Goal: Transaction & Acquisition: Purchase product/service

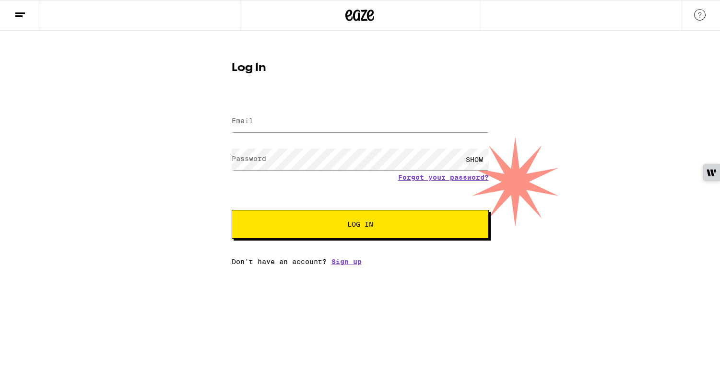
click at [256, 98] on form "Email Email Password Password SHOW Forgot your password? Log In" at bounding box center [360, 168] width 257 height 141
click at [258, 133] on div at bounding box center [360, 121] width 257 height 28
click at [264, 127] on input "Email" at bounding box center [360, 122] width 257 height 22
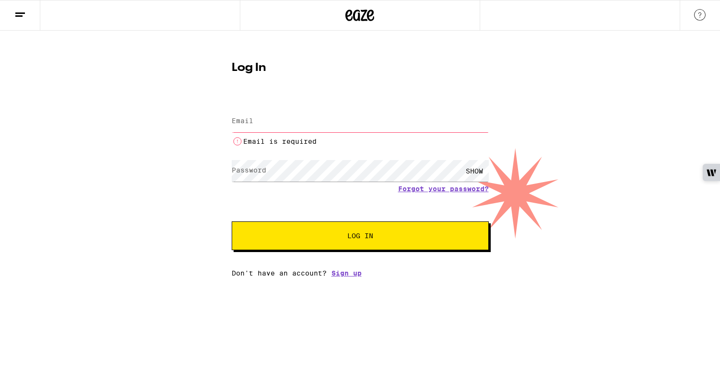
type input "[PERSON_NAME][EMAIL_ADDRESS][PERSON_NAME][DOMAIN_NAME]"
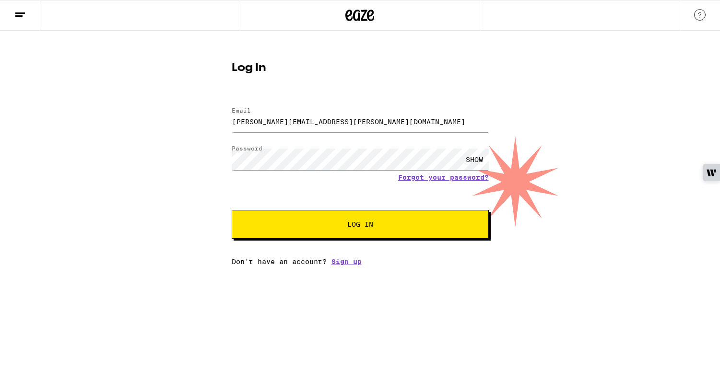
click at [283, 218] on button "Log In" at bounding box center [360, 224] width 257 height 29
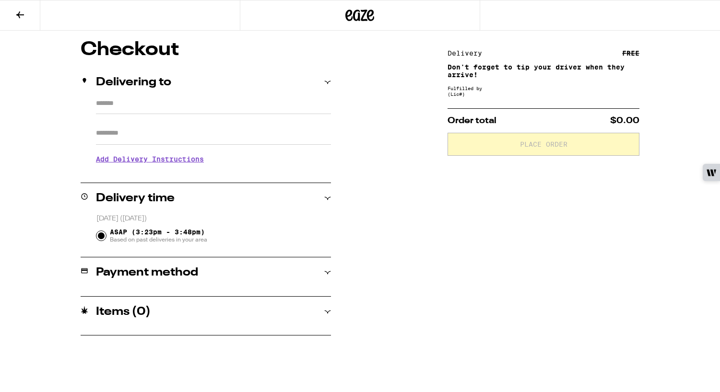
type input "**********"
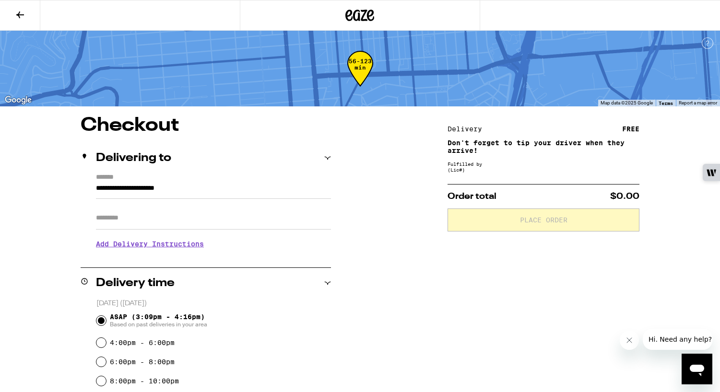
click at [368, 14] on icon at bounding box center [370, 16] width 7 height 12
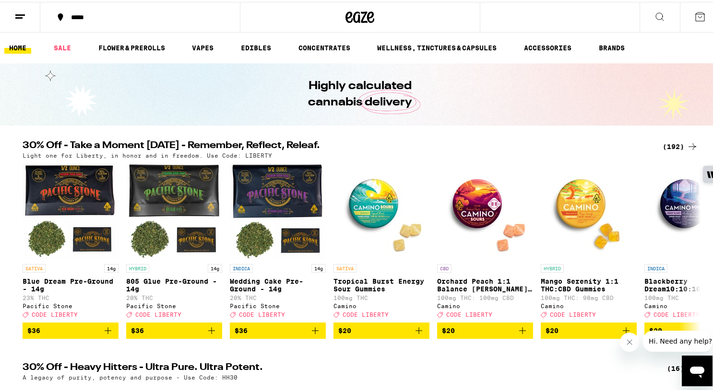
click at [663, 140] on div "(192)" at bounding box center [679, 145] width 35 height 12
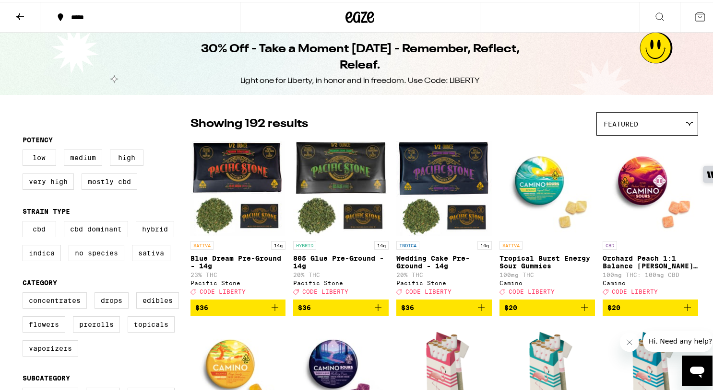
click at [96, 323] on div "Concentrates Drops Edibles Flowers Prerolls Topicals Vaporizers" at bounding box center [107, 327] width 168 height 72
click at [95, 328] on label "Prerolls" at bounding box center [96, 323] width 47 height 16
click at [25, 293] on input "Prerolls" at bounding box center [24, 292] width 0 height 0
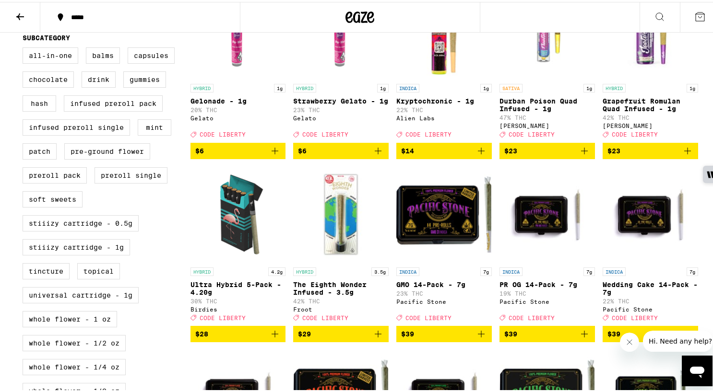
scroll to position [366, 0]
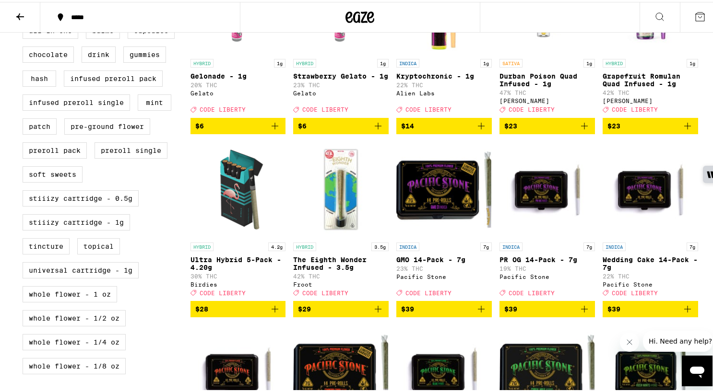
click at [374, 313] on icon "Add to bag" at bounding box center [378, 308] width 12 height 12
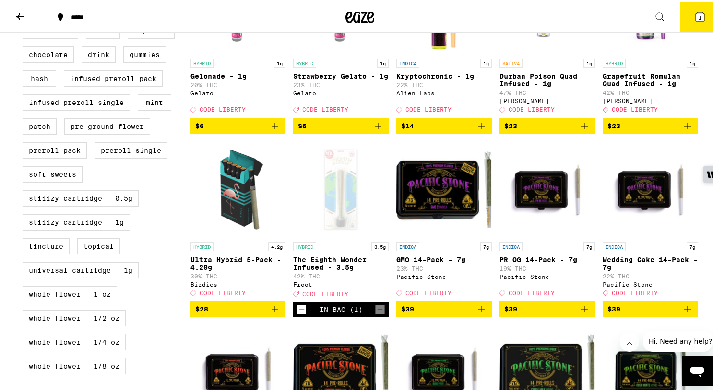
scroll to position [396, 0]
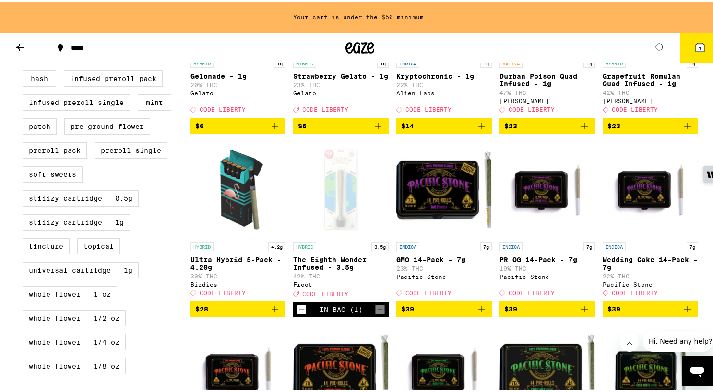
click at [680, 52] on button "1" at bounding box center [700, 46] width 40 height 30
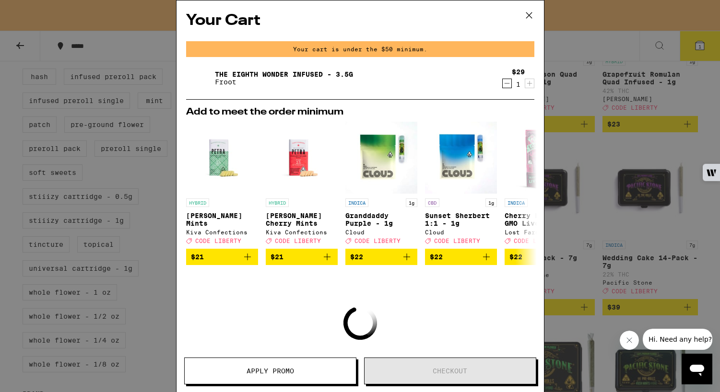
click at [527, 15] on icon at bounding box center [529, 15] width 14 height 14
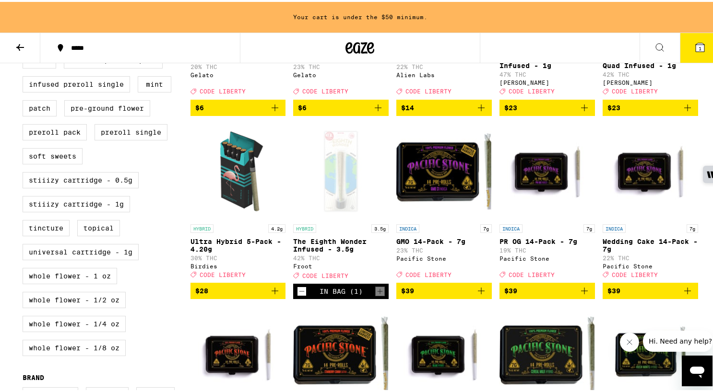
scroll to position [386, 0]
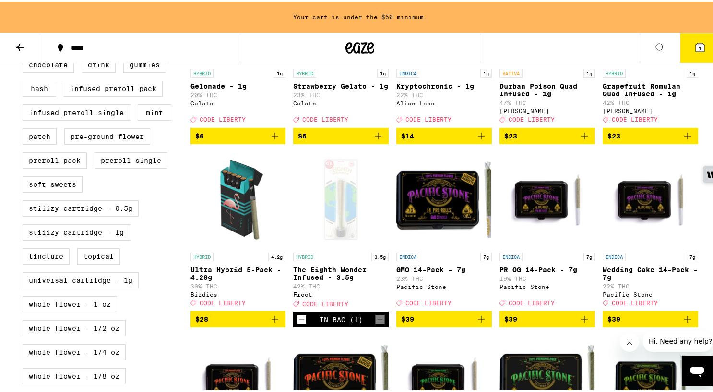
click at [338, 274] on div "HYBRID 3.5g The Eighth Wonder Infused - 3.5g 42% THC Froot Deal Created with Sk…" at bounding box center [340, 278] width 95 height 55
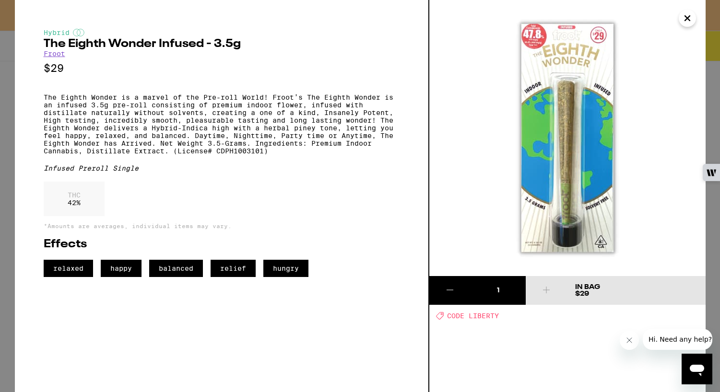
click at [691, 18] on icon "Close" at bounding box center [688, 18] width 12 height 14
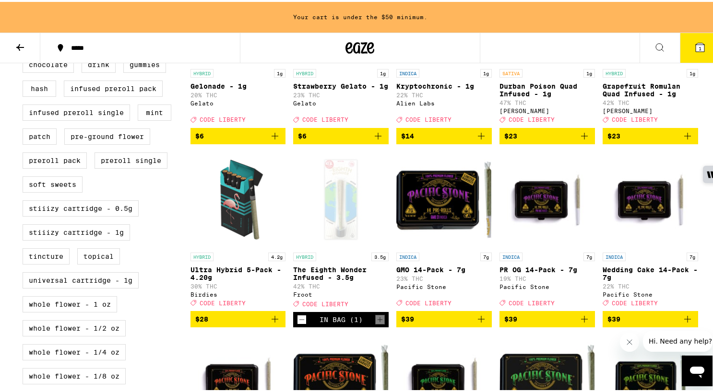
scroll to position [190, 0]
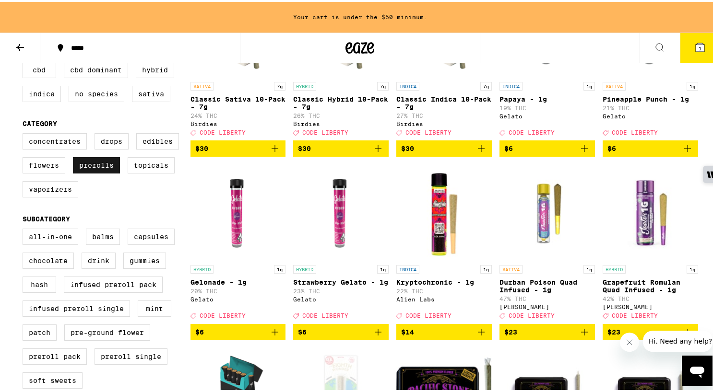
click at [106, 172] on label "Prerolls" at bounding box center [96, 163] width 47 height 16
click at [25, 133] on input "Prerolls" at bounding box center [24, 133] width 0 height 0
checkbox input "false"
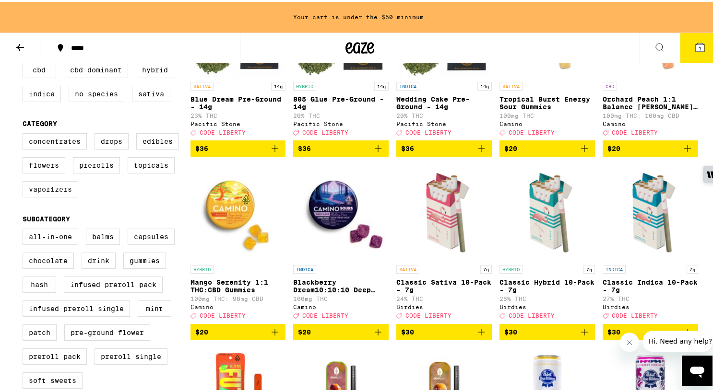
click at [46, 196] on label "Vaporizers" at bounding box center [51, 187] width 56 height 16
click at [25, 133] on input "Vaporizers" at bounding box center [24, 133] width 0 height 0
checkbox input "true"
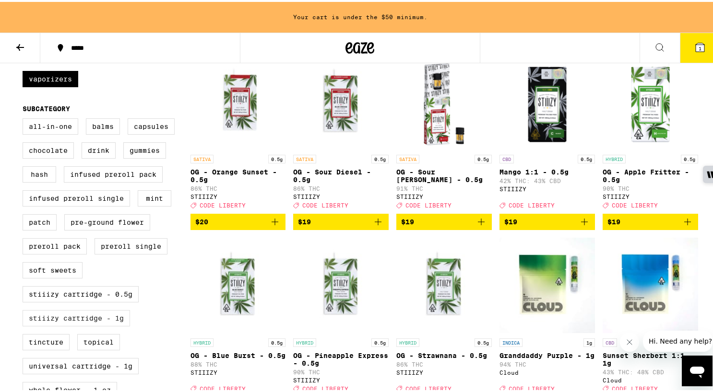
scroll to position [324, 0]
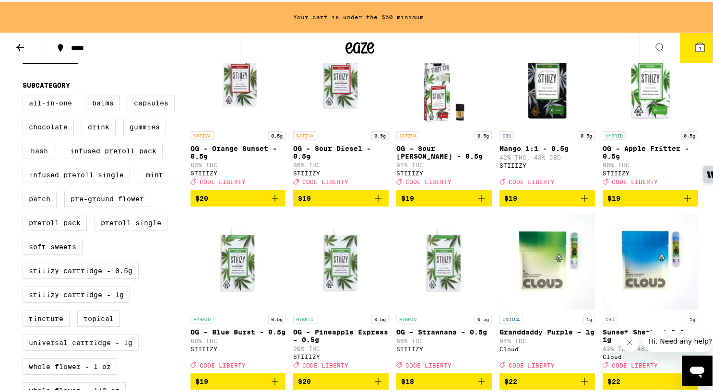
click at [87, 349] on label "Universal Cartridge - 1g" at bounding box center [81, 341] width 116 height 16
click at [25, 95] on input "Universal Cartridge - 1g" at bounding box center [24, 95] width 0 height 0
checkbox input "true"
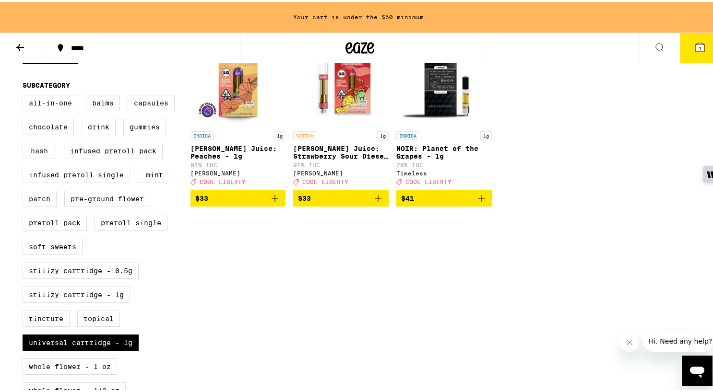
click at [232, 104] on img "Open page for Jeeter Juice: Peaches - 1g from Jeeter" at bounding box center [237, 77] width 95 height 96
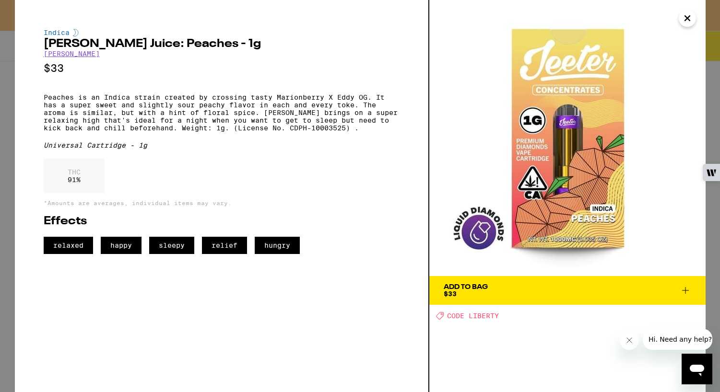
click at [695, 21] on button "Close" at bounding box center [687, 18] width 17 height 17
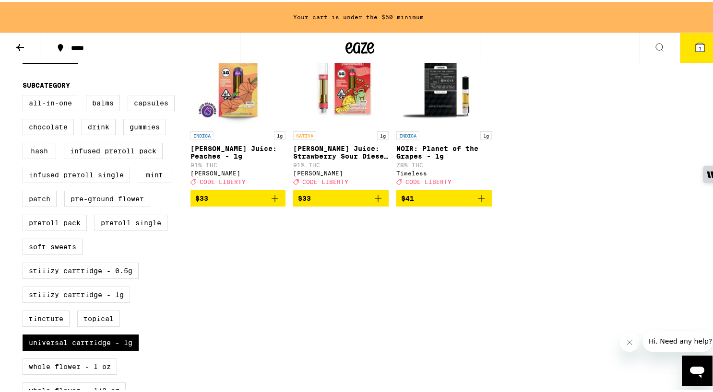
click at [269, 202] on icon "Add to bag" at bounding box center [275, 197] width 12 height 12
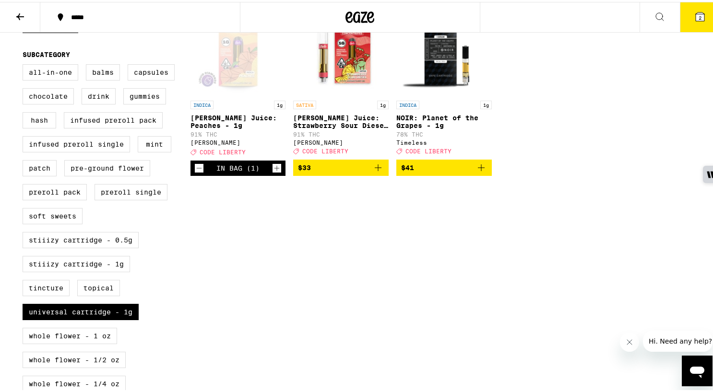
scroll to position [293, 0]
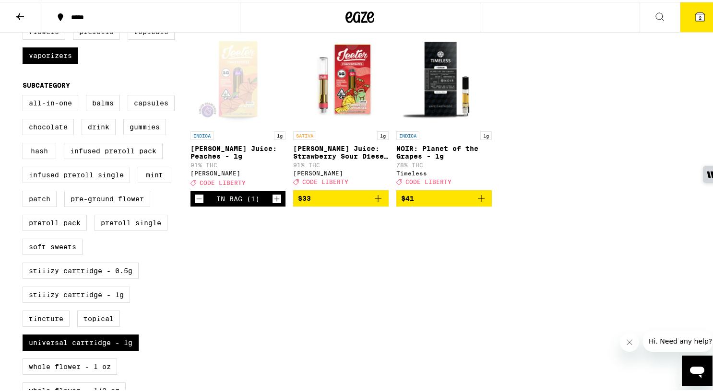
click at [680, 20] on button "2" at bounding box center [700, 15] width 40 height 30
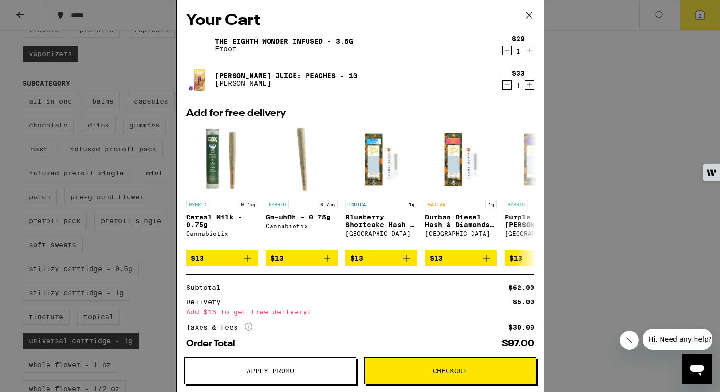
click at [291, 382] on button "Apply Promo" at bounding box center [270, 371] width 172 height 27
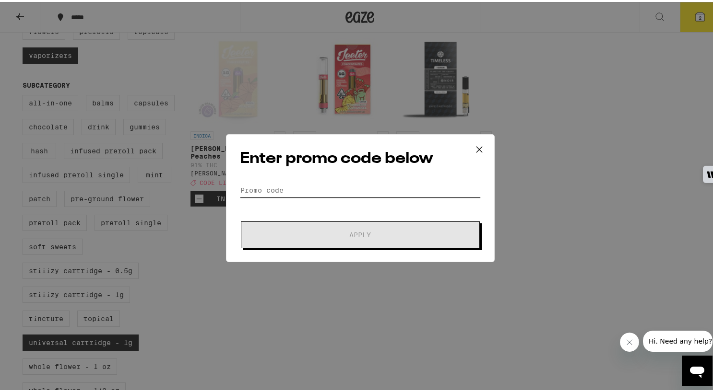
click at [382, 192] on input "Promo Code" at bounding box center [360, 188] width 241 height 14
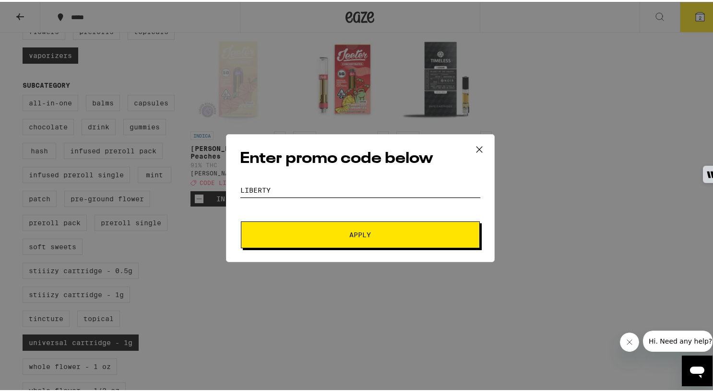
type input "liberty"
click at [241, 220] on button "Apply" at bounding box center [360, 233] width 239 height 27
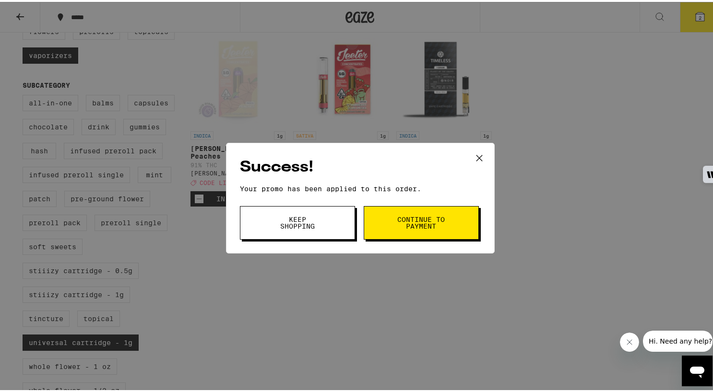
click at [305, 225] on span "Keep Shopping" at bounding box center [297, 220] width 49 height 13
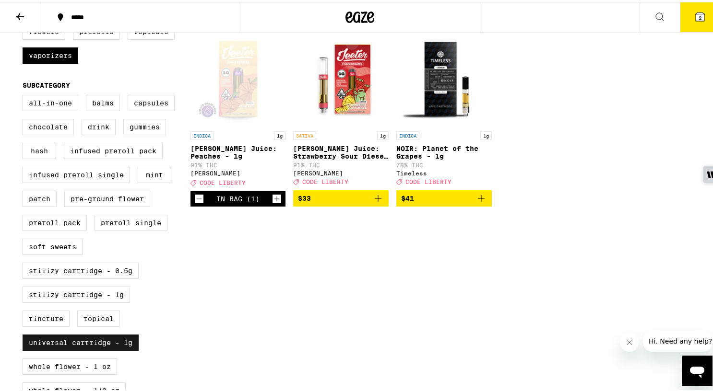
click at [47, 349] on label "Universal Cartridge - 1g" at bounding box center [81, 341] width 116 height 16
click at [25, 95] on input "Universal Cartridge - 1g" at bounding box center [24, 95] width 0 height 0
checkbox input "false"
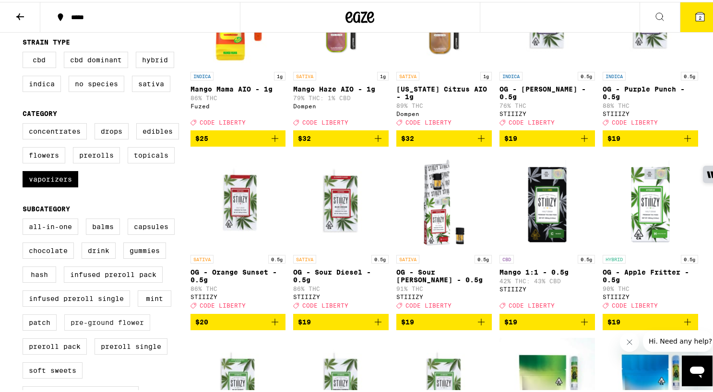
scroll to position [159, 0]
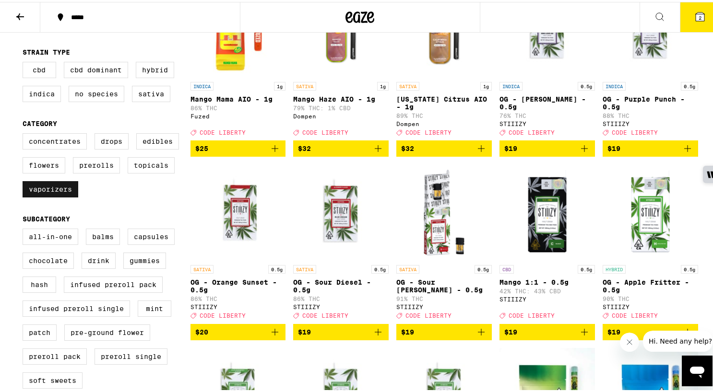
click at [54, 196] on label "Vaporizers" at bounding box center [51, 187] width 56 height 16
click at [25, 133] on input "Vaporizers" at bounding box center [24, 133] width 0 height 0
checkbox input "false"
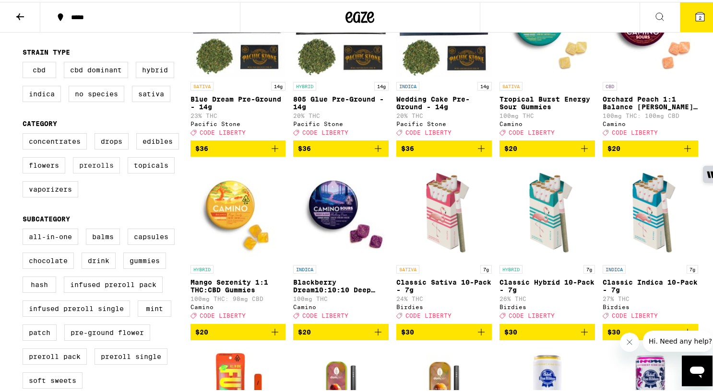
click at [87, 172] on label "Prerolls" at bounding box center [96, 163] width 47 height 16
click at [25, 133] on input "Prerolls" at bounding box center [24, 133] width 0 height 0
checkbox input "true"
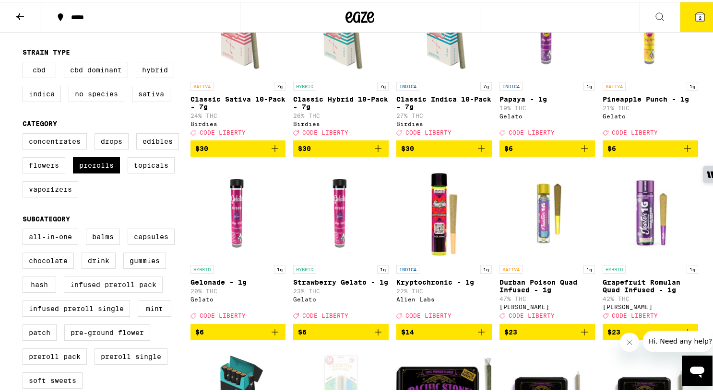
click at [95, 291] on label "Infused Preroll Pack" at bounding box center [113, 283] width 99 height 16
click at [25, 229] on input "Infused Preroll Pack" at bounding box center [24, 228] width 0 height 0
checkbox input "true"
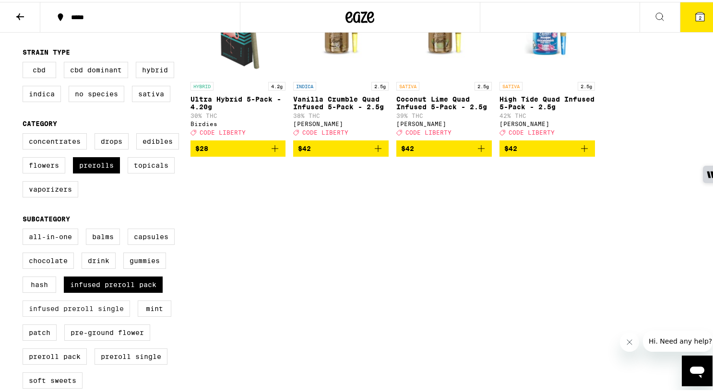
click at [82, 315] on label "Infused Preroll Single" at bounding box center [76, 307] width 107 height 16
click at [25, 229] on input "Infused Preroll Single" at bounding box center [24, 228] width 0 height 0
checkbox input "true"
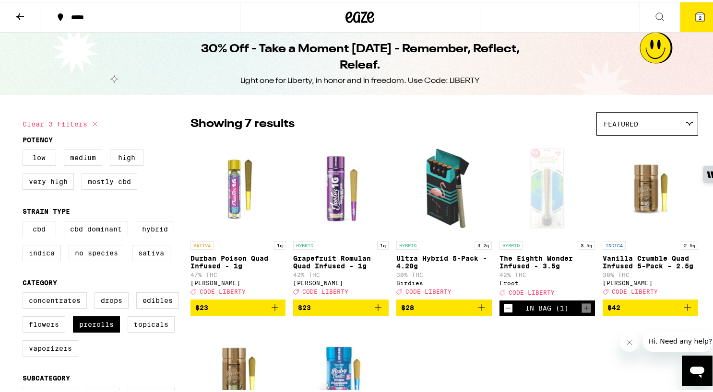
click at [691, 21] on button "2" at bounding box center [700, 15] width 40 height 30
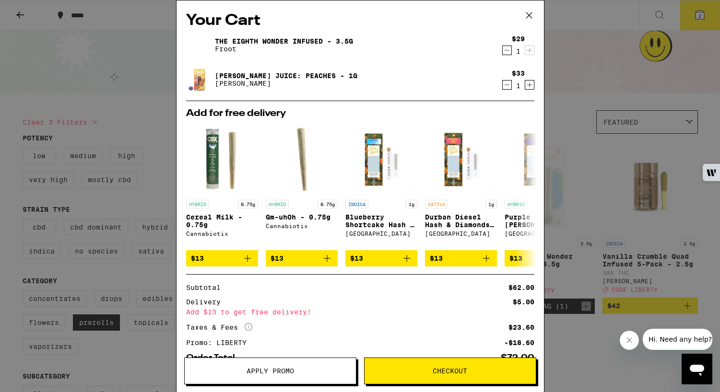
click at [530, 13] on icon at bounding box center [529, 15] width 14 height 14
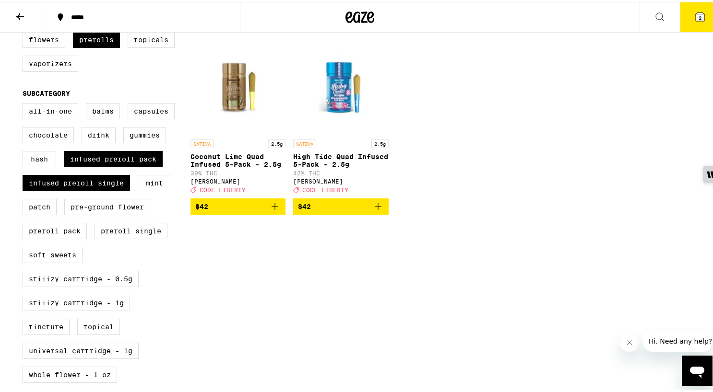
scroll to position [319, 0]
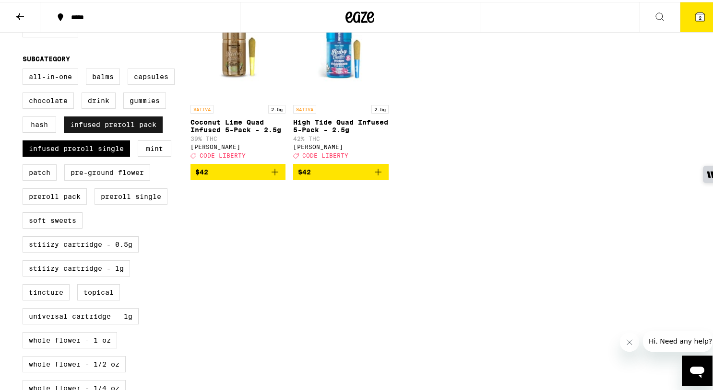
click at [115, 131] on label "Infused Preroll Pack" at bounding box center [113, 123] width 99 height 16
click at [25, 69] on input "Infused Preroll Pack" at bounding box center [24, 68] width 0 height 0
checkbox input "false"
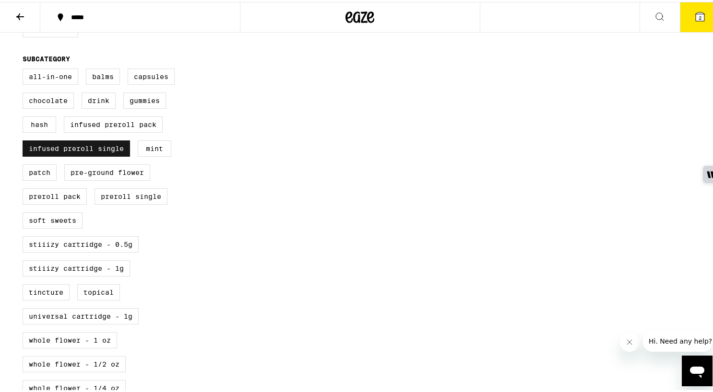
click at [100, 155] on label "Infused Preroll Single" at bounding box center [76, 147] width 107 height 16
click at [25, 69] on input "Infused Preroll Single" at bounding box center [24, 68] width 0 height 0
checkbox input "false"
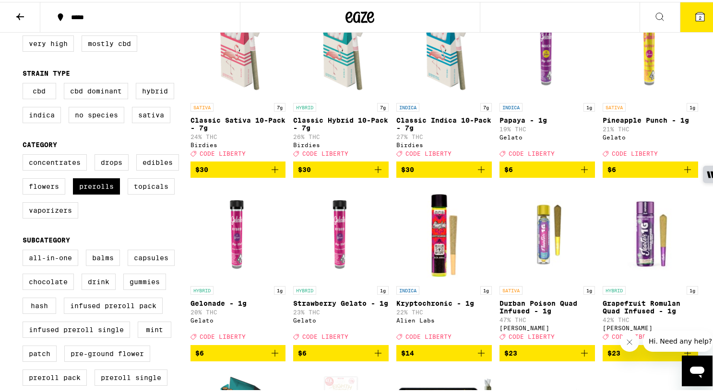
scroll to position [89, 0]
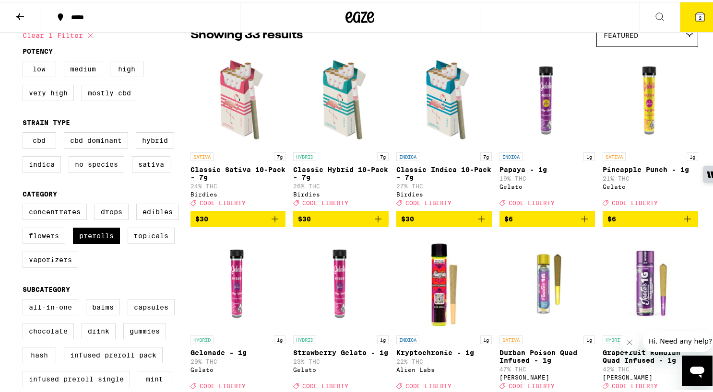
click at [26, 15] on button at bounding box center [20, 15] width 40 height 30
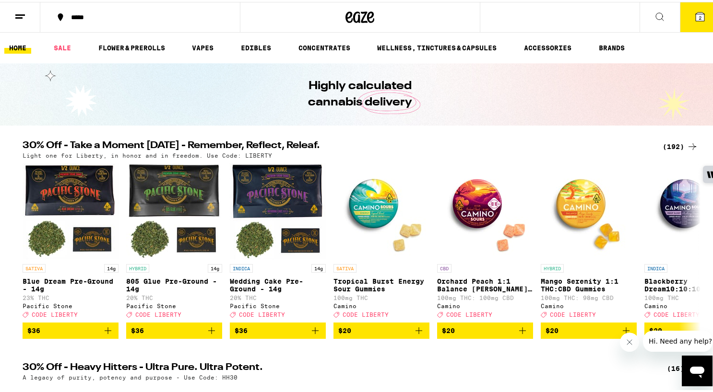
scroll to position [298, 0]
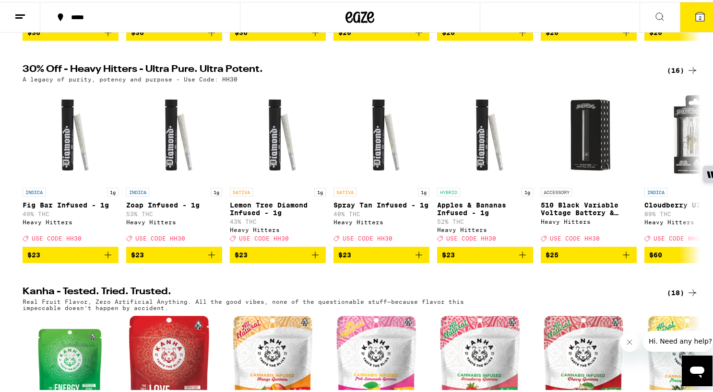
click at [686, 74] on icon at bounding box center [692, 69] width 12 height 12
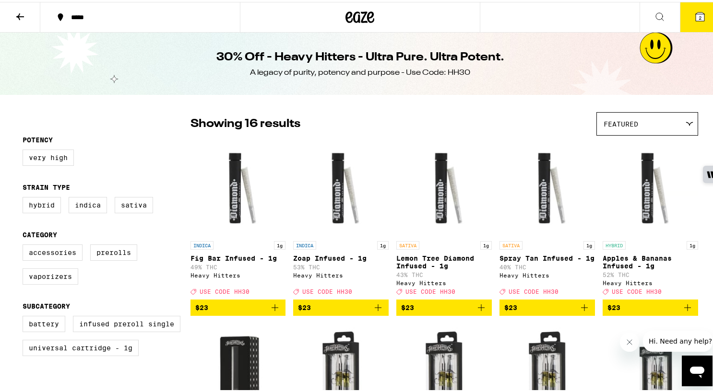
click at [25, 33] on div "30% Off - Heavy Hitters - Ultra Pure. Ultra Potent. A legacy of purity, potency…" at bounding box center [360, 62] width 720 height 62
click at [23, 15] on icon at bounding box center [20, 15] width 12 height 12
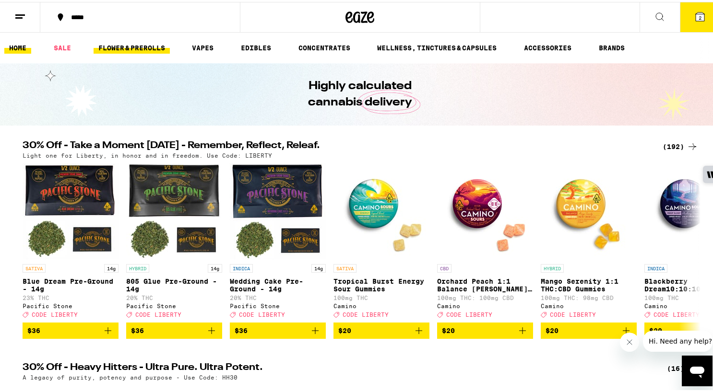
click at [136, 42] on link "FLOWER & PREROLLS" at bounding box center [132, 46] width 76 height 12
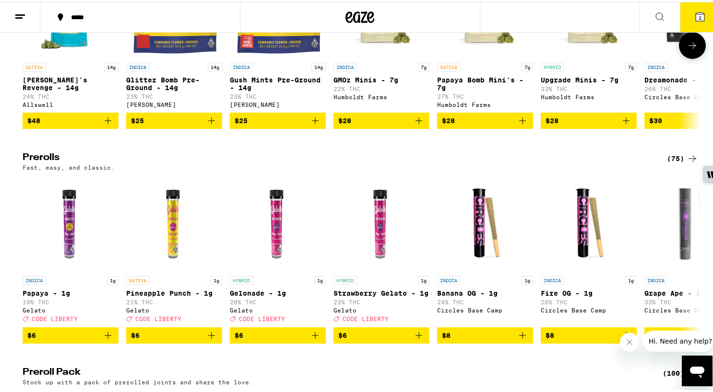
scroll to position [420, 0]
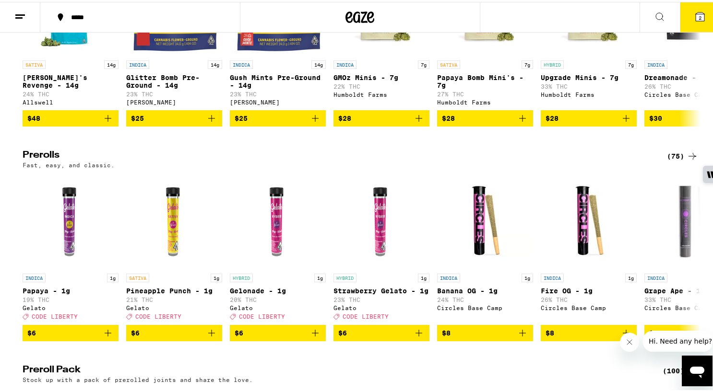
click at [667, 160] on div "(75)" at bounding box center [682, 155] width 31 height 12
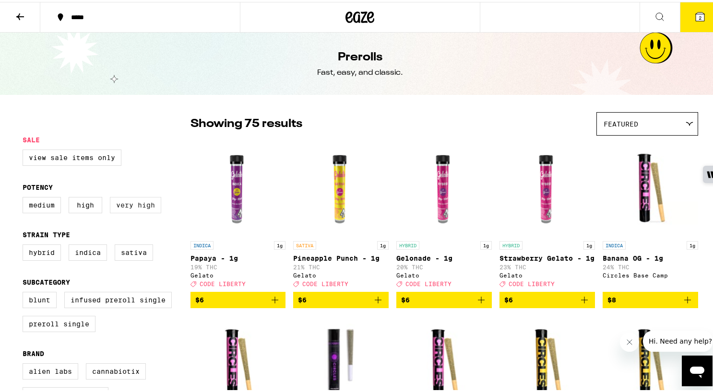
click at [126, 207] on label "Very High" at bounding box center [135, 203] width 51 height 16
click at [25, 197] on input "Very High" at bounding box center [24, 197] width 0 height 0
checkbox input "true"
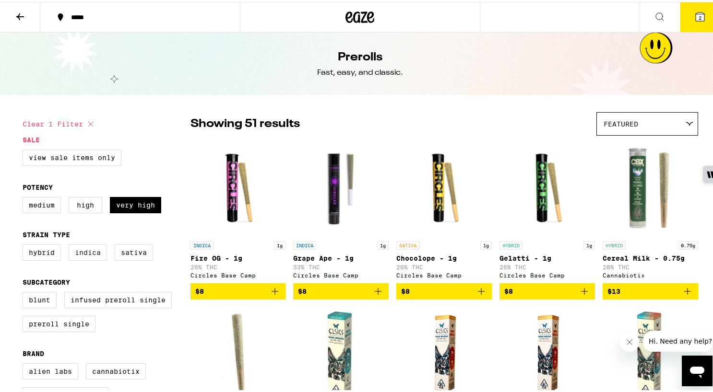
click at [90, 259] on label "Indica" at bounding box center [88, 251] width 38 height 16
click at [25, 245] on input "Indica" at bounding box center [24, 244] width 0 height 0
checkbox input "true"
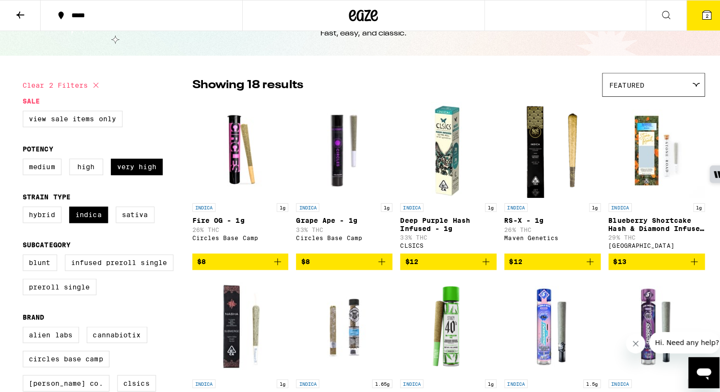
scroll to position [59, 0]
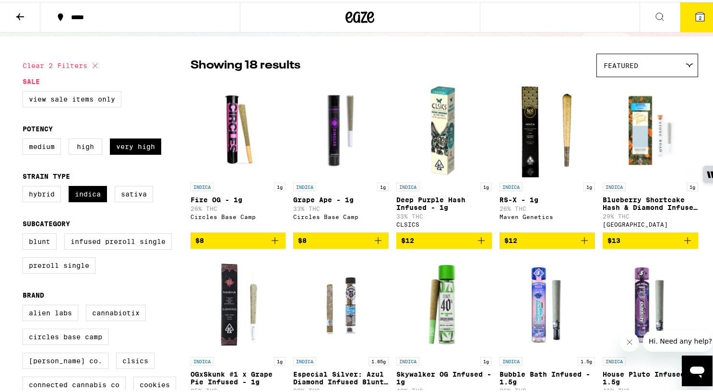
click at [682, 245] on icon "Add to bag" at bounding box center [688, 239] width 12 height 12
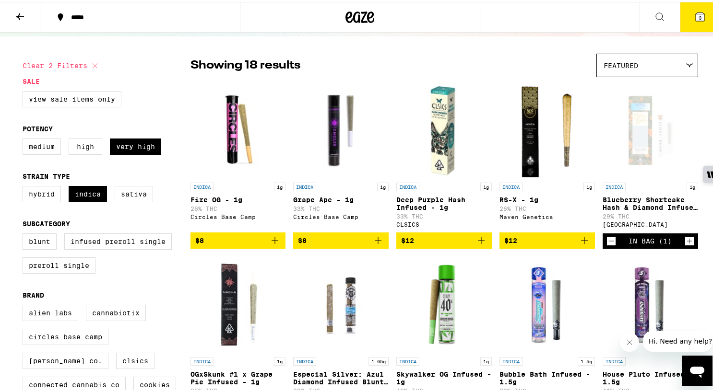
click at [682, 22] on button "3" at bounding box center [700, 15] width 40 height 30
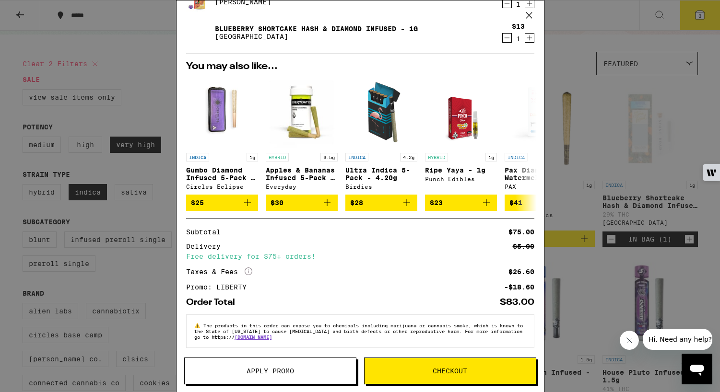
scroll to position [89, 0]
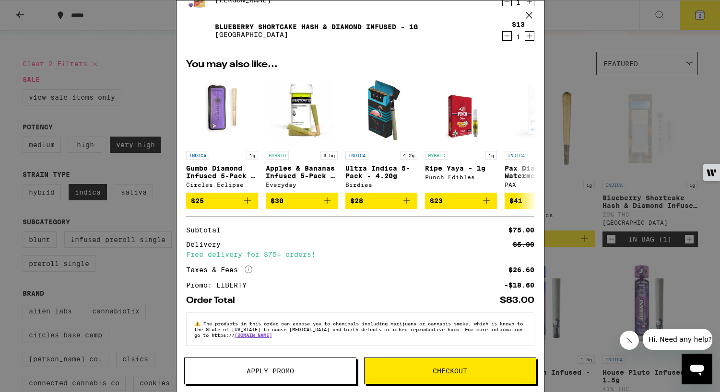
click at [471, 369] on span "Checkout" at bounding box center [450, 371] width 171 height 7
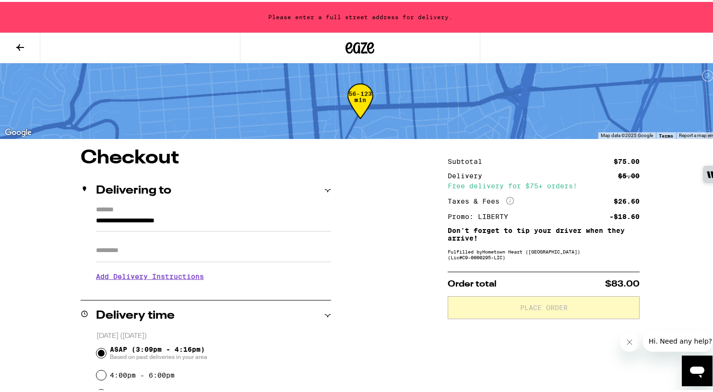
click at [147, 221] on input "**********" at bounding box center [213, 221] width 235 height 16
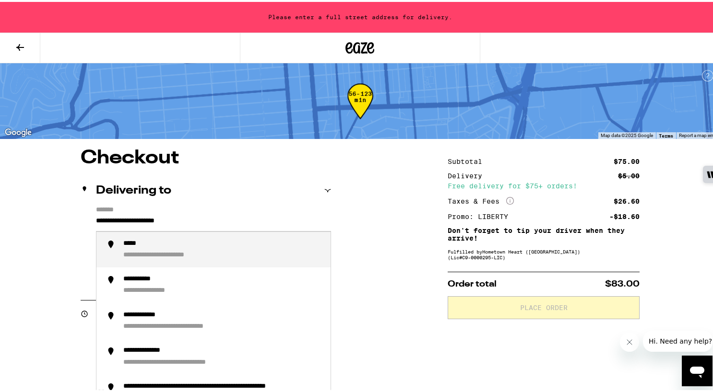
click at [141, 220] on input "**********" at bounding box center [213, 221] width 235 height 16
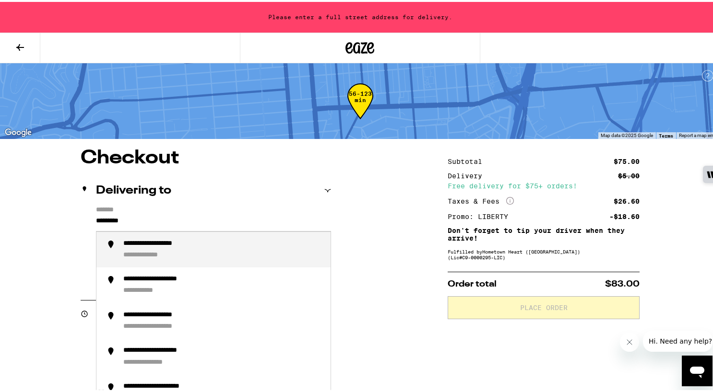
click at [143, 248] on div "**********" at bounding box center [223, 248] width 200 height 21
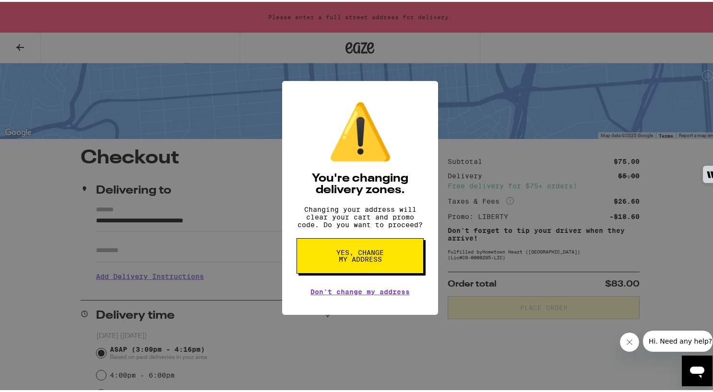
click at [127, 254] on div "⚠️ You're changing delivery zones. Changing your address will clear your cart a…" at bounding box center [360, 196] width 720 height 392
type input "**********"
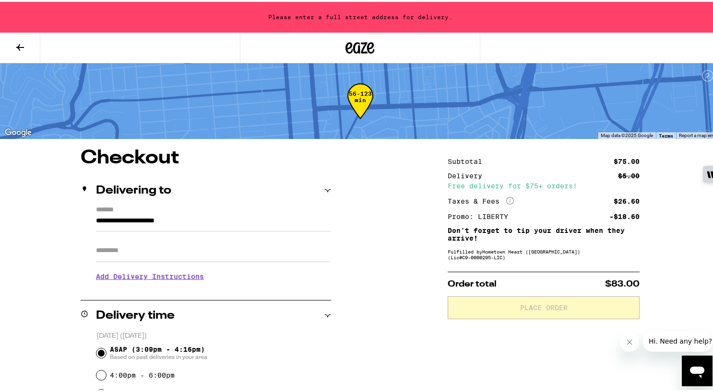
click at [127, 254] on input "Apt/Suite" at bounding box center [213, 248] width 235 height 23
type input "***"
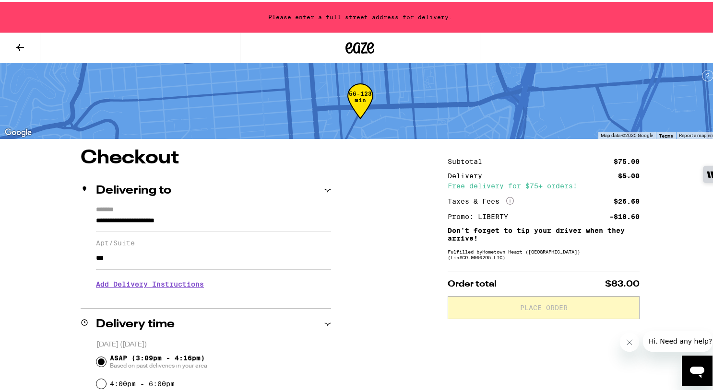
click at [173, 220] on input "**********" at bounding box center [213, 221] width 235 height 16
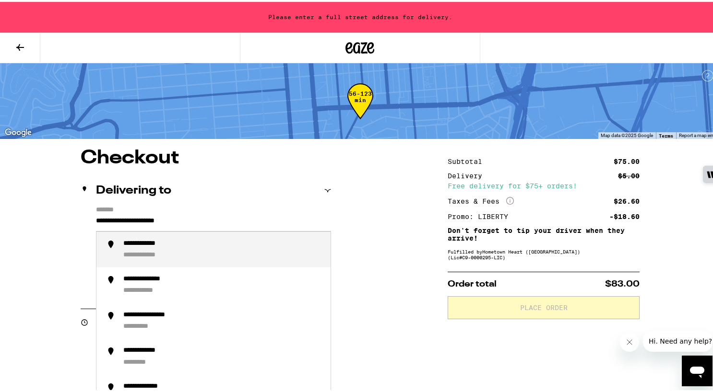
click at [173, 220] on input "**********" at bounding box center [213, 221] width 235 height 16
click at [161, 246] on div "**********" at bounding box center [166, 242] width 87 height 9
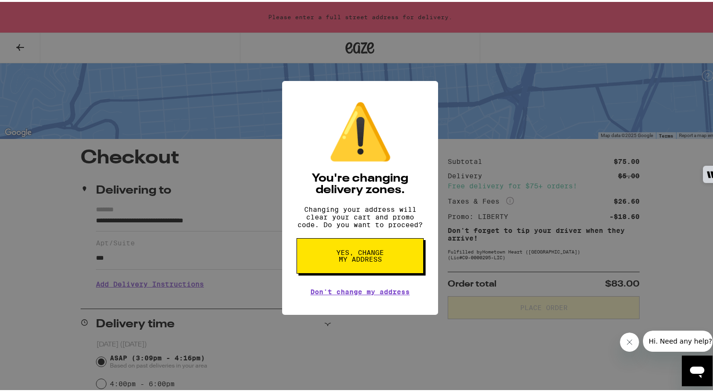
click at [355, 257] on span "Yes, change my address" at bounding box center [359, 254] width 49 height 13
type input "**********"
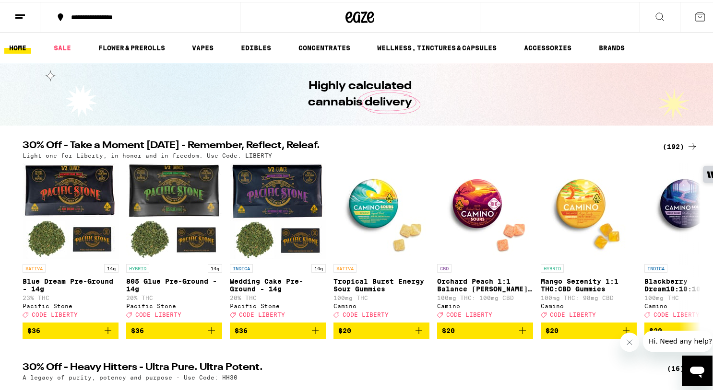
click at [694, 17] on icon at bounding box center [700, 15] width 12 height 12
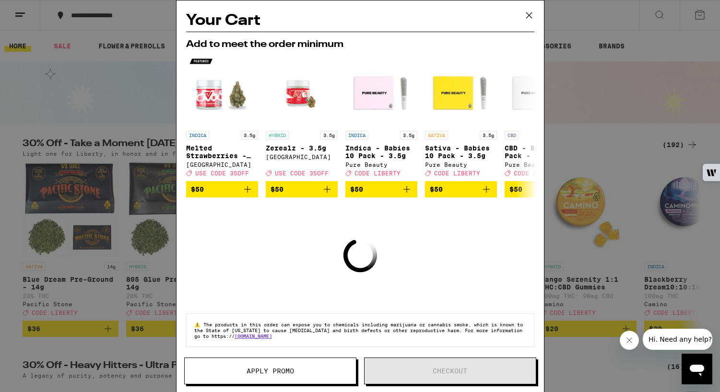
click at [530, 13] on icon at bounding box center [529, 15] width 14 height 14
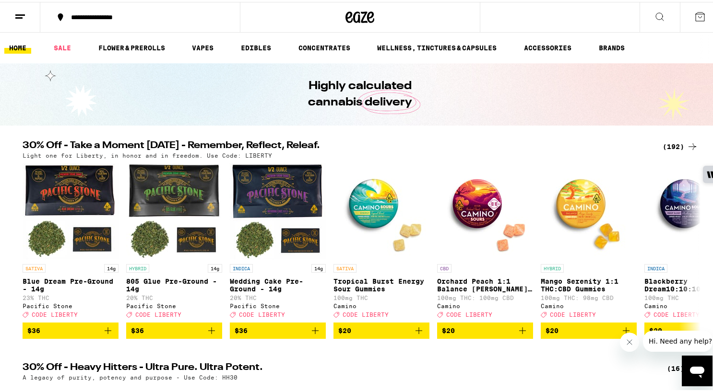
click at [673, 144] on div "(192)" at bounding box center [679, 145] width 35 height 12
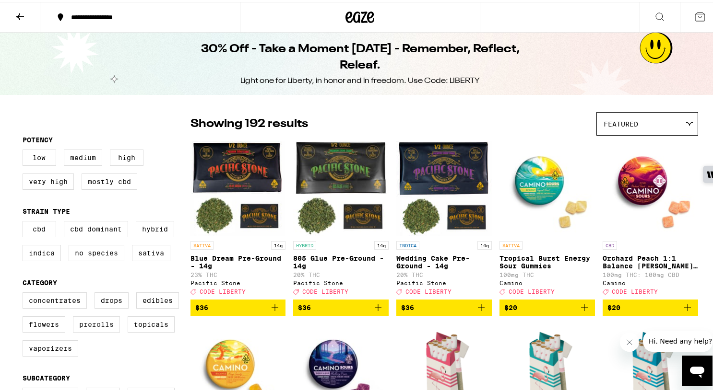
click at [91, 331] on label "Prerolls" at bounding box center [96, 323] width 47 height 16
click at [25, 293] on input "Prerolls" at bounding box center [24, 292] width 0 height 0
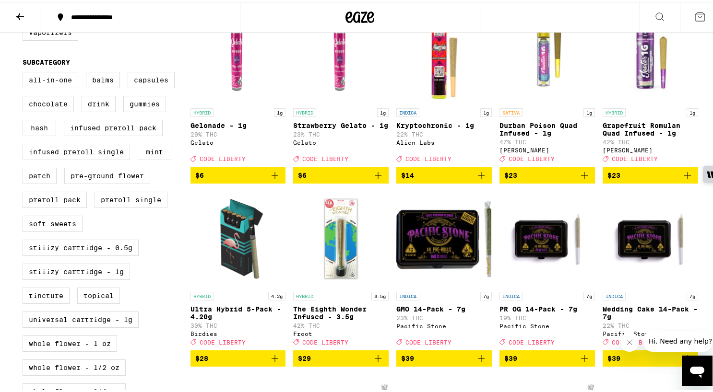
scroll to position [315, 0]
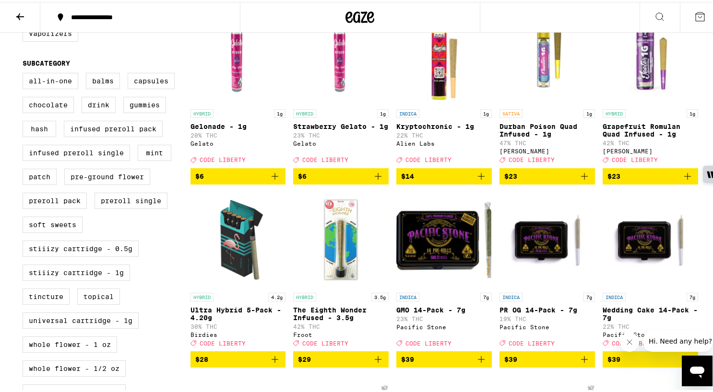
click at [374, 364] on icon "Add to bag" at bounding box center [378, 358] width 12 height 12
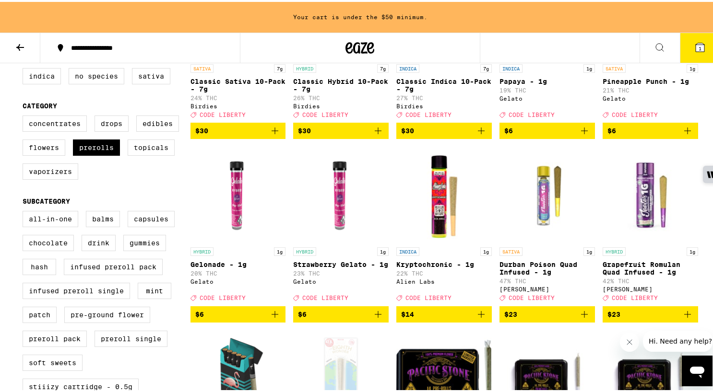
scroll to position [180, 0]
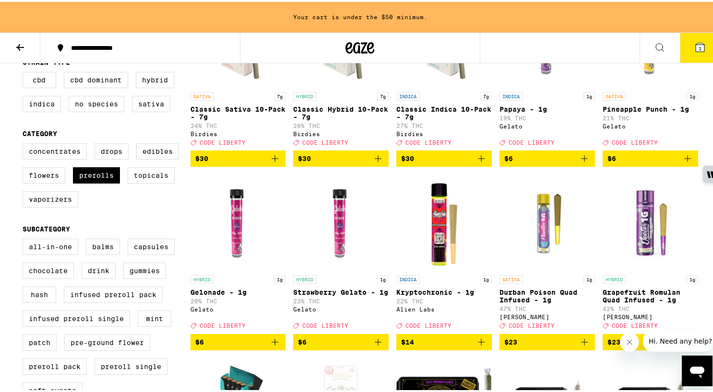
click at [429, 213] on img "Open page for Kryptochronic - 1g from Alien Labs" at bounding box center [443, 221] width 95 height 96
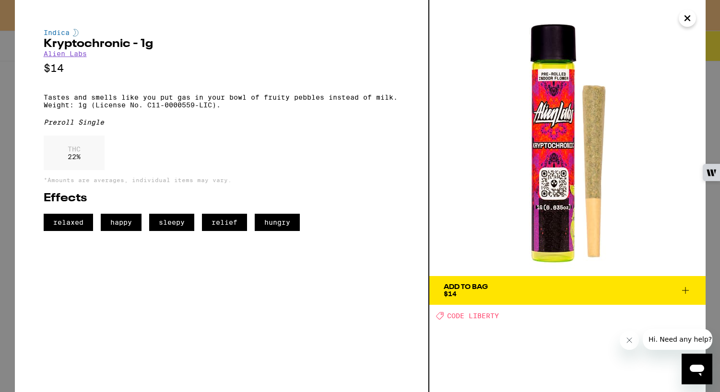
click at [680, 24] on img at bounding box center [567, 138] width 276 height 276
click at [684, 24] on icon "Close" at bounding box center [688, 18] width 12 height 14
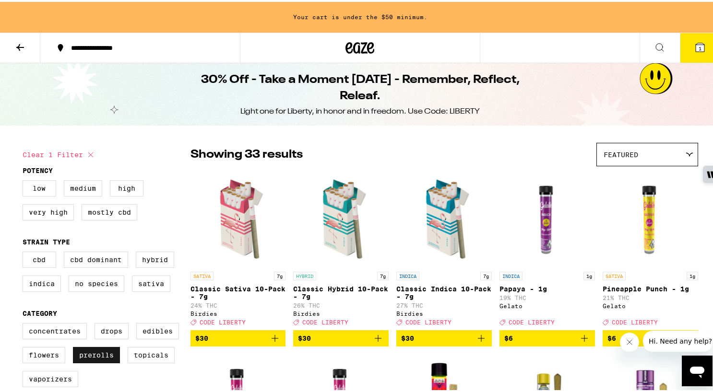
click at [101, 358] on label "Prerolls" at bounding box center [96, 353] width 47 height 16
click at [25, 323] on input "Prerolls" at bounding box center [24, 323] width 0 height 0
checkbox input "false"
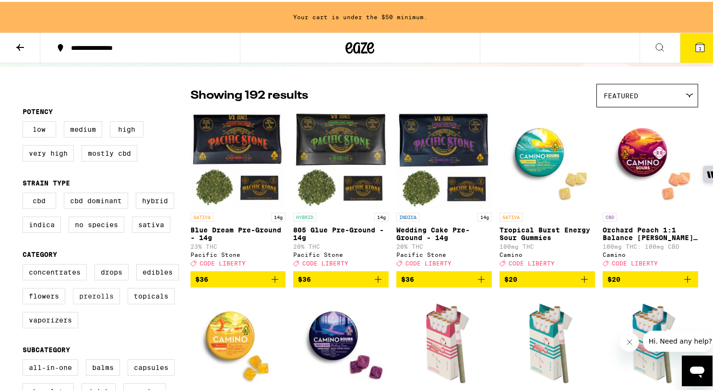
scroll to position [98, 0]
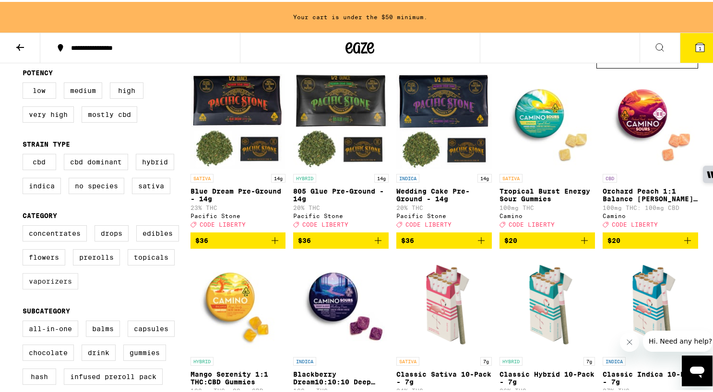
click at [58, 288] on label "Vaporizers" at bounding box center [51, 280] width 56 height 16
click at [25, 225] on input "Vaporizers" at bounding box center [24, 225] width 0 height 0
checkbox input "true"
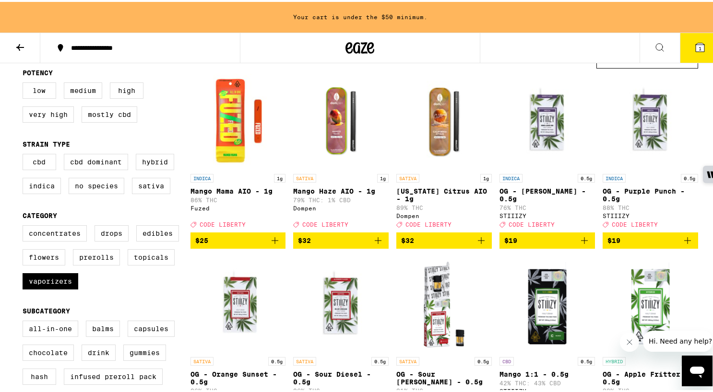
scroll to position [282, 0]
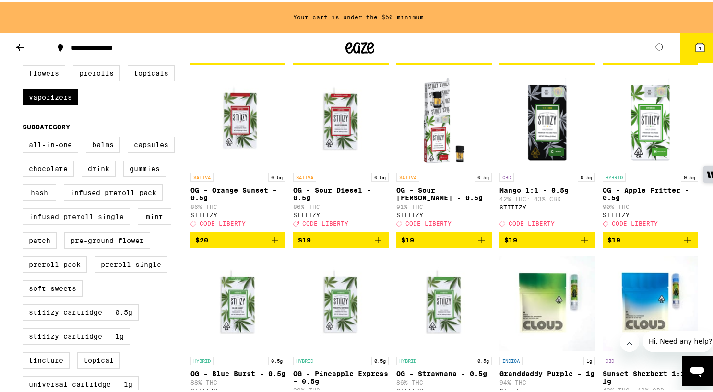
click at [77, 223] on label "Infused Preroll Single" at bounding box center [76, 215] width 107 height 16
click at [25, 137] on input "Infused Preroll Single" at bounding box center [24, 136] width 0 height 0
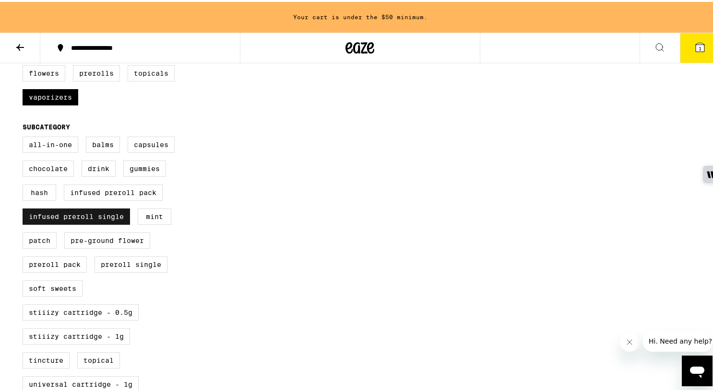
click at [77, 223] on label "Infused Preroll Single" at bounding box center [76, 215] width 107 height 16
click at [25, 137] on input "Infused Preroll Single" at bounding box center [24, 136] width 0 height 0
checkbox input "false"
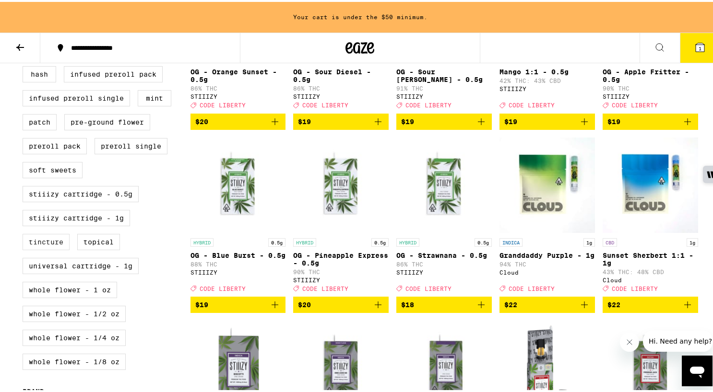
scroll to position [447, 0]
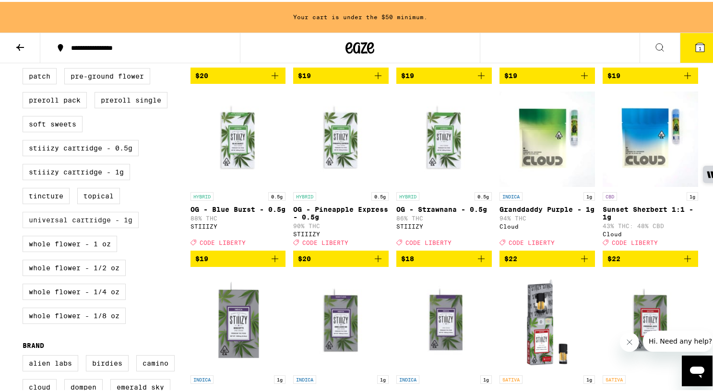
click at [57, 226] on label "Universal Cartridge - 1g" at bounding box center [81, 218] width 116 height 16
checkbox input "true"
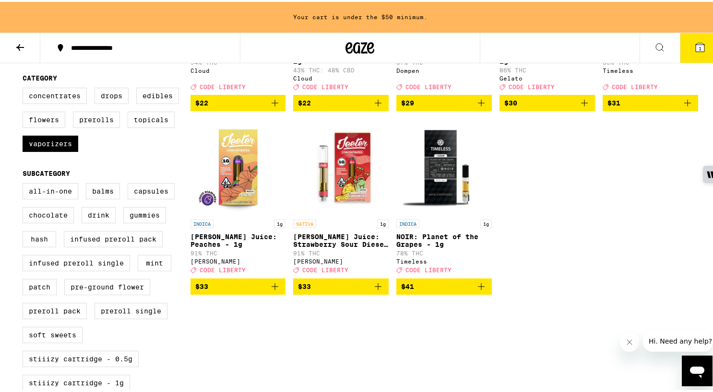
click at [277, 293] on button "$33" at bounding box center [237, 285] width 95 height 16
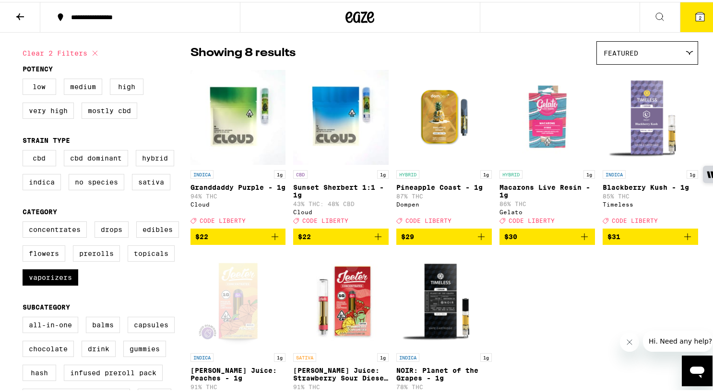
scroll to position [142, 0]
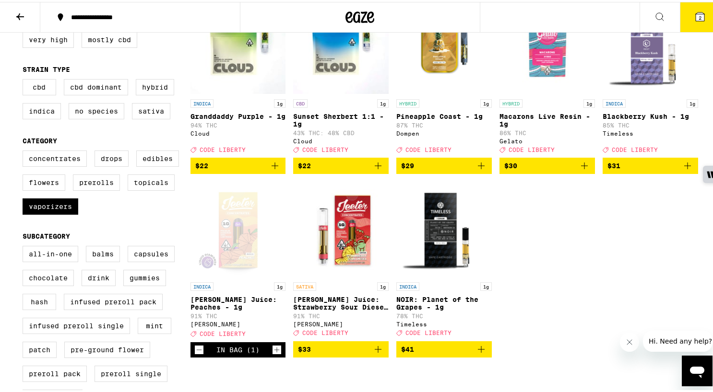
click at [275, 354] on icon "Increment" at bounding box center [276, 349] width 9 height 12
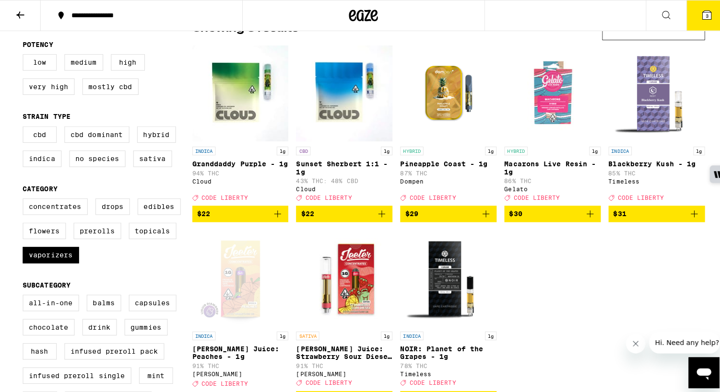
scroll to position [14, 0]
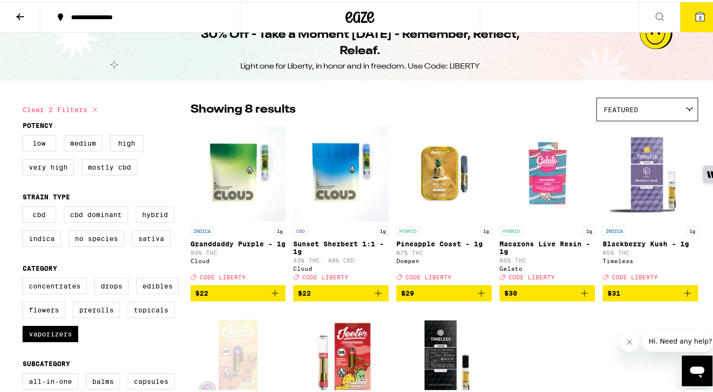
click at [269, 297] on icon "Add to bag" at bounding box center [275, 292] width 12 height 12
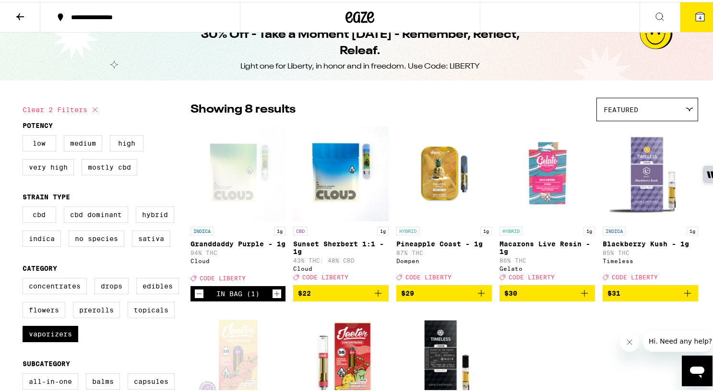
click at [696, 17] on icon at bounding box center [700, 15] width 9 height 9
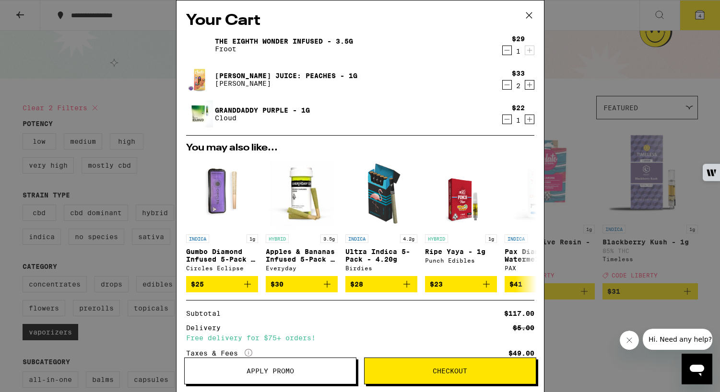
click at [503, 85] on icon "Decrement" at bounding box center [507, 85] width 9 height 12
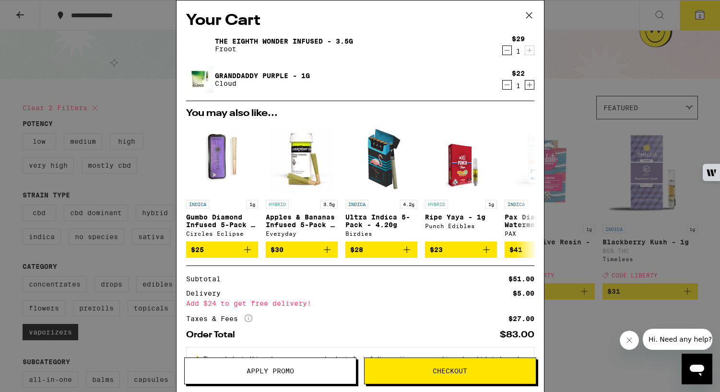
click at [527, 87] on icon "Increment" at bounding box center [529, 85] width 5 height 5
click at [528, 16] on icon at bounding box center [529, 15] width 14 height 14
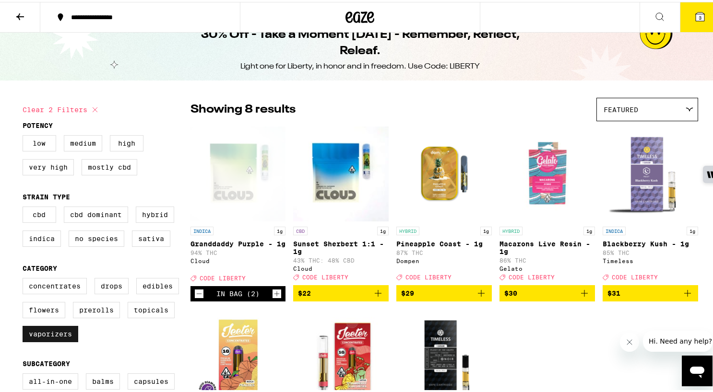
click at [58, 341] on label "Vaporizers" at bounding box center [51, 332] width 56 height 16
click at [25, 278] on input "Vaporizers" at bounding box center [24, 278] width 0 height 0
checkbox input "false"
click at [98, 307] on div "Concentrates Drops Edibles Flowers Prerolls Topicals Vaporizers" at bounding box center [107, 312] width 168 height 72
click at [93, 317] on label "Prerolls" at bounding box center [96, 308] width 47 height 16
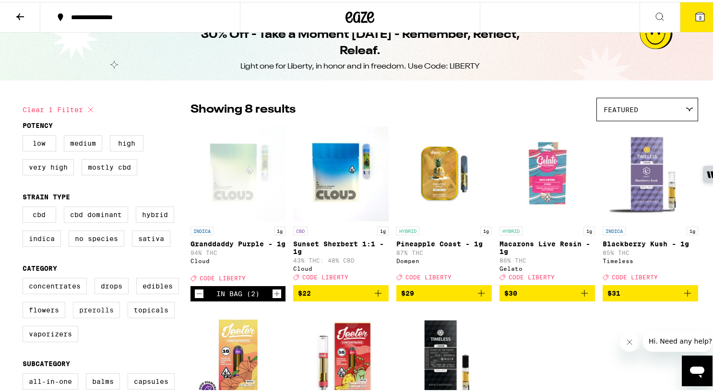
click at [25, 278] on input "Prerolls" at bounding box center [24, 278] width 0 height 0
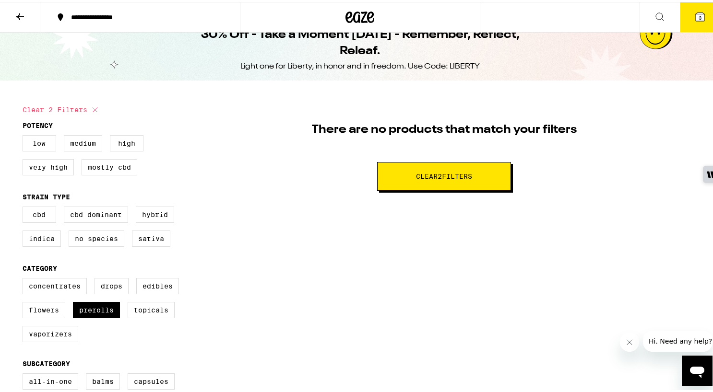
click at [405, 185] on button "Clear 2 filter s" at bounding box center [444, 174] width 134 height 29
checkbox input "false"
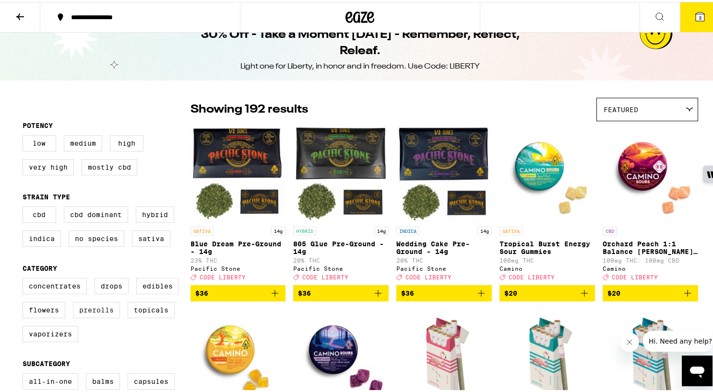
click at [86, 317] on label "Prerolls" at bounding box center [96, 308] width 47 height 16
click at [25, 278] on input "Prerolls" at bounding box center [24, 278] width 0 height 0
checkbox input "true"
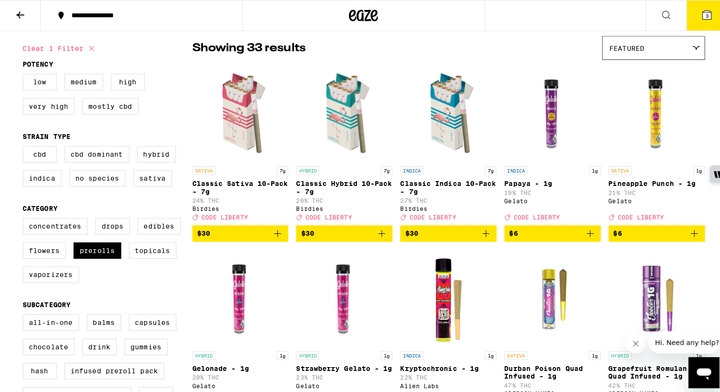
scroll to position [145, 0]
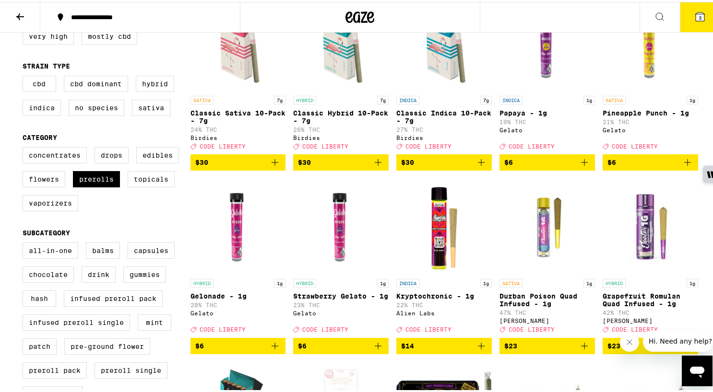
click at [582, 166] on icon "Add to bag" at bounding box center [585, 161] width 12 height 12
click at [696, 12] on icon at bounding box center [700, 15] width 9 height 9
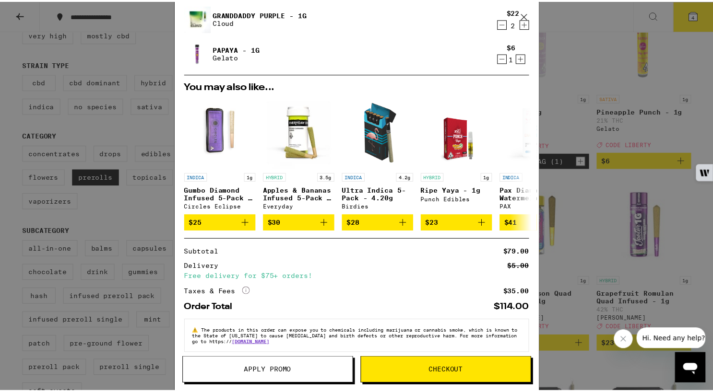
scroll to position [75, 0]
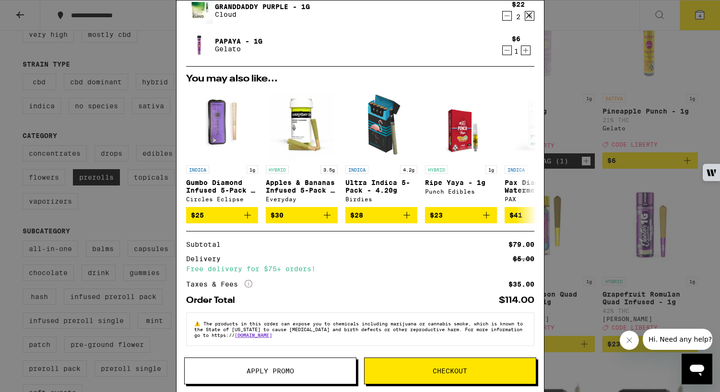
click at [293, 382] on button "Apply Promo" at bounding box center [270, 371] width 172 height 27
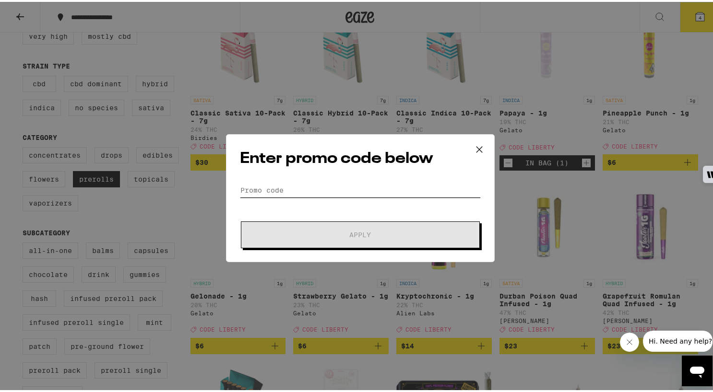
click at [348, 181] on input "Promo Code" at bounding box center [360, 188] width 241 height 14
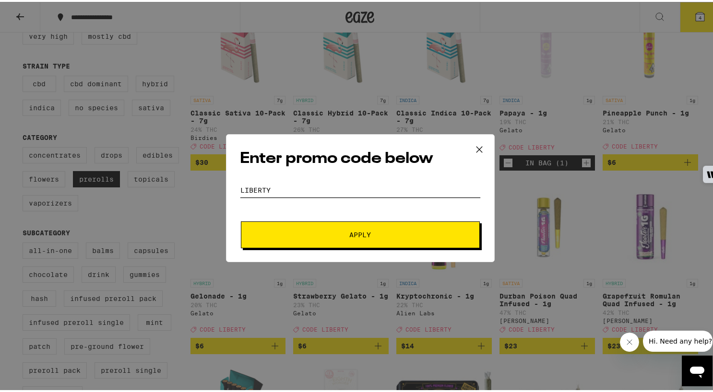
type input "liberty"
click at [241, 220] on button "Apply" at bounding box center [360, 233] width 239 height 27
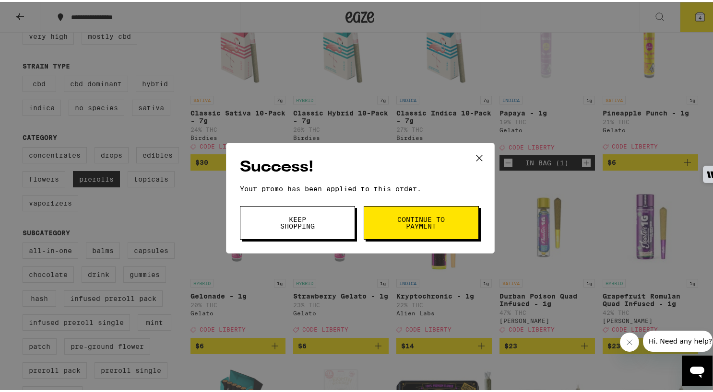
click at [399, 219] on span "Continue to payment" at bounding box center [421, 220] width 49 height 13
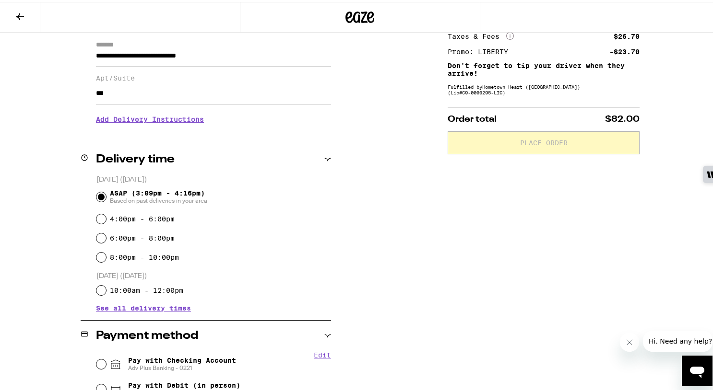
scroll to position [136, 0]
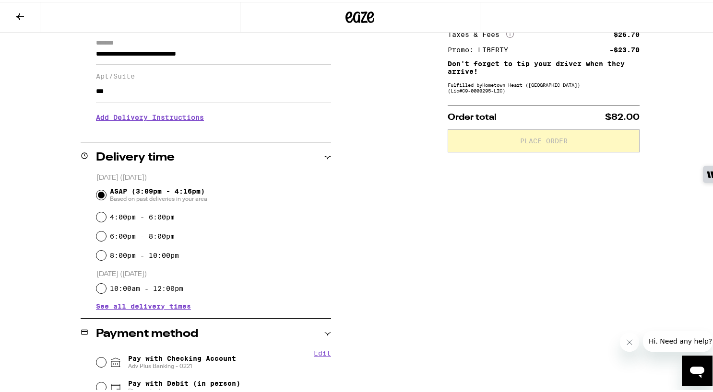
click at [123, 118] on h3 "Add Delivery Instructions" at bounding box center [213, 116] width 235 height 22
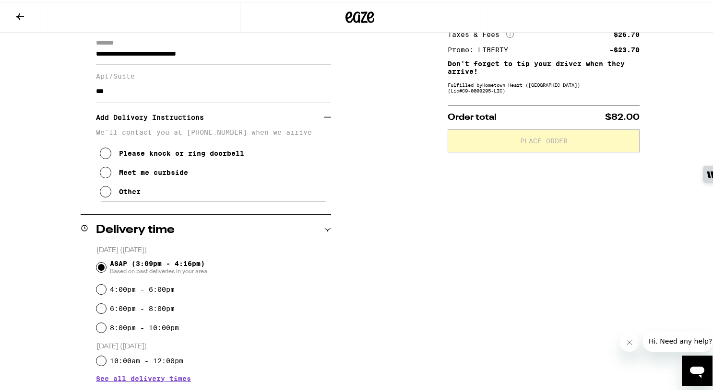
click at [100, 196] on icon at bounding box center [106, 190] width 12 height 12
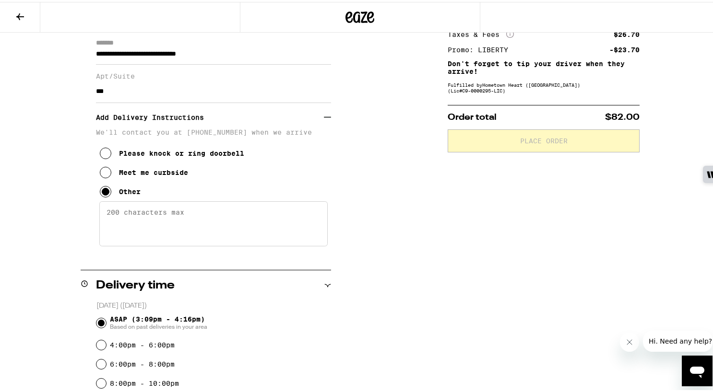
click at [140, 238] on textarea "Enter any other delivery instructions you want driver to know" at bounding box center [213, 222] width 228 height 45
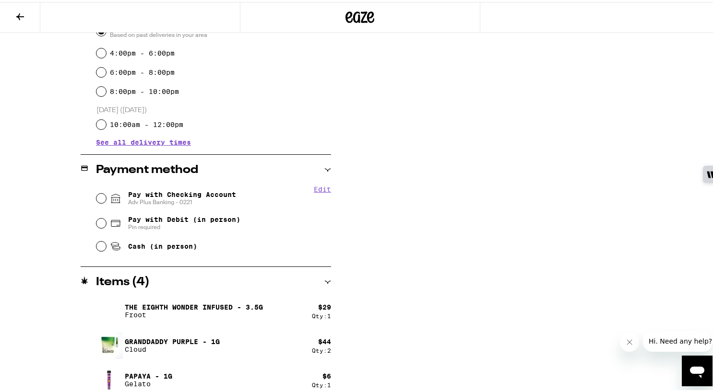
scroll to position [436, 0]
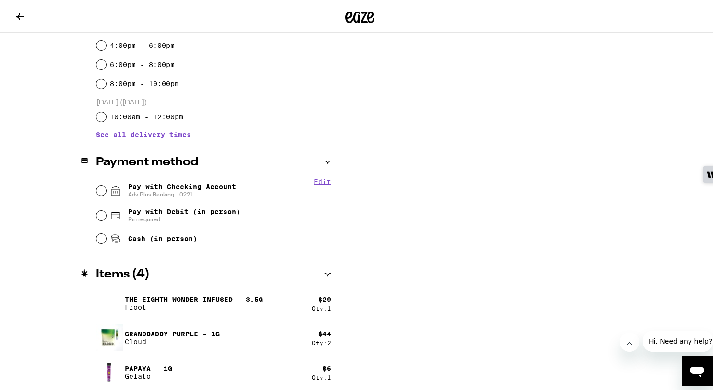
type textarea "dial 701 on the call box and I'll buzz you in. Take lobby elevator to 7th floor…"
click at [110, 186] on icon at bounding box center [116, 189] width 12 height 12
click at [106, 186] on input "Pay with Checking Account Adv Plus Banking - 0221" at bounding box center [101, 189] width 10 height 10
radio input "true"
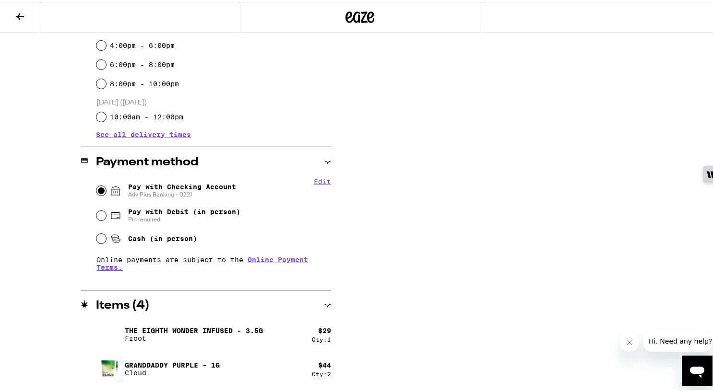
scroll to position [107, 0]
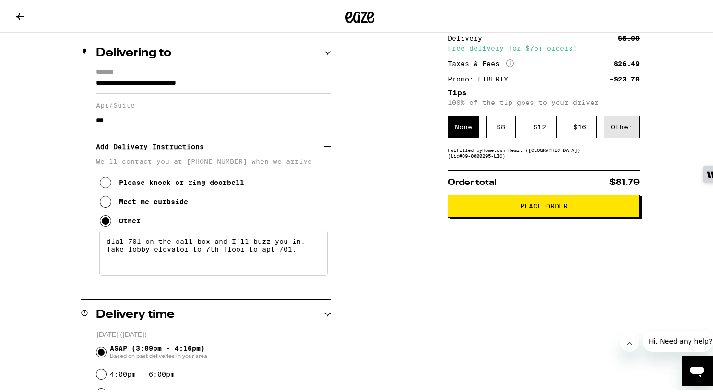
click at [617, 129] on div "Other" at bounding box center [621, 125] width 36 height 22
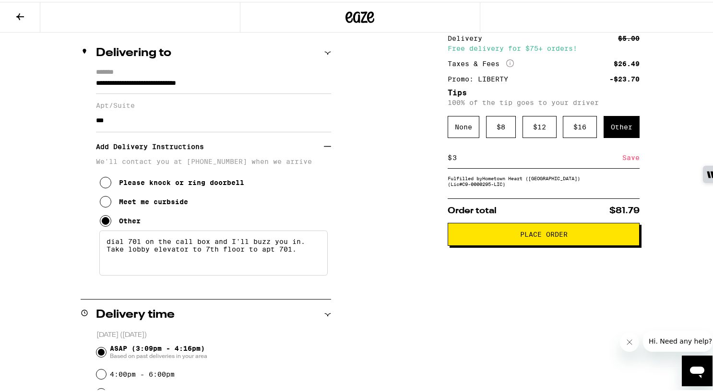
type input "3"
click at [622, 158] on div "Save" at bounding box center [630, 155] width 17 height 21
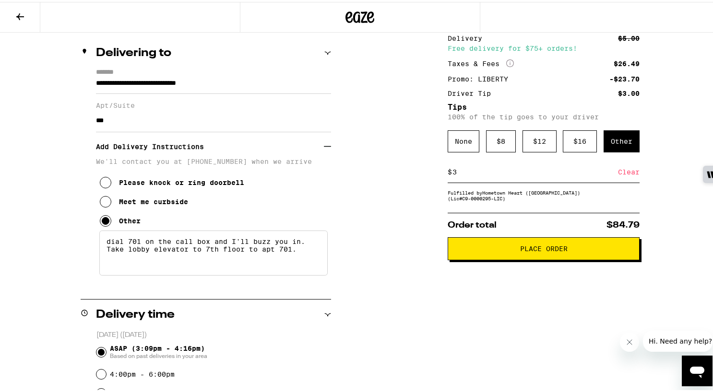
scroll to position [0, 0]
